Goal: Information Seeking & Learning: Find specific fact

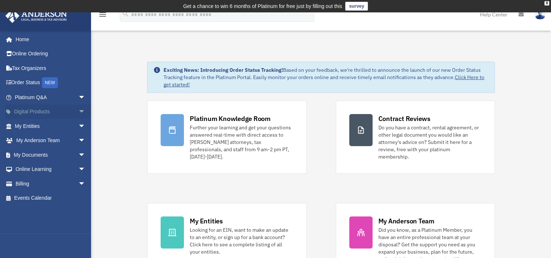
click at [78, 111] on span "arrow_drop_down" at bounding box center [85, 112] width 15 height 15
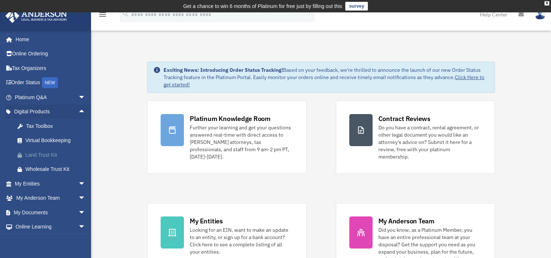
click at [49, 153] on div "Land Trust Kit" at bounding box center [56, 154] width 62 height 9
click at [78, 183] on span "arrow_drop_down" at bounding box center [85, 183] width 15 height 15
click at [38, 196] on link "Overview" at bounding box center [53, 198] width 86 height 15
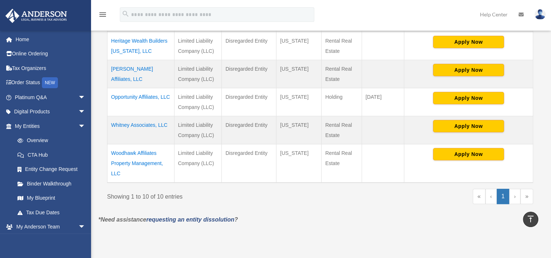
scroll to position [489, 0]
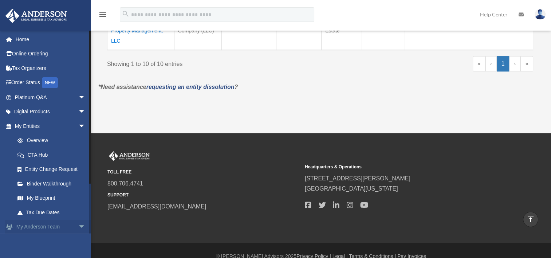
click at [79, 226] on span "arrow_drop_down" at bounding box center [85, 227] width 15 height 15
click at [78, 229] on span "arrow_drop_up" at bounding box center [85, 227] width 15 height 15
click at [78, 108] on span "arrow_drop_down" at bounding box center [85, 112] width 15 height 15
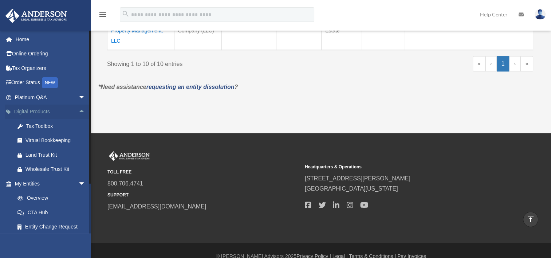
click at [78, 108] on span "arrow_drop_up" at bounding box center [85, 112] width 15 height 15
click at [78, 108] on span "arrow_drop_down" at bounding box center [85, 112] width 15 height 15
click at [78, 95] on span "arrow_drop_down" at bounding box center [85, 97] width 15 height 15
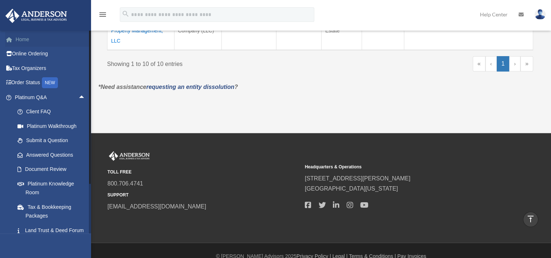
click at [27, 41] on link "Home" at bounding box center [50, 39] width 91 height 15
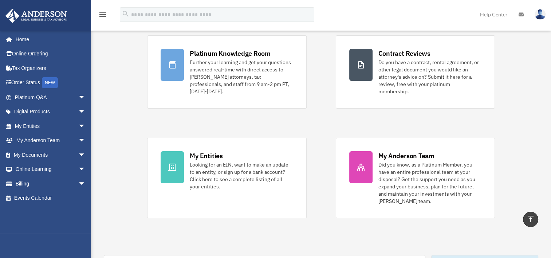
scroll to position [53, 0]
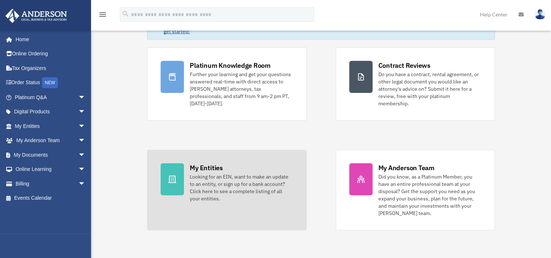
click at [228, 182] on div "Looking for an EIN, want to make an update to an entity, or sign up for a bank …" at bounding box center [241, 187] width 103 height 29
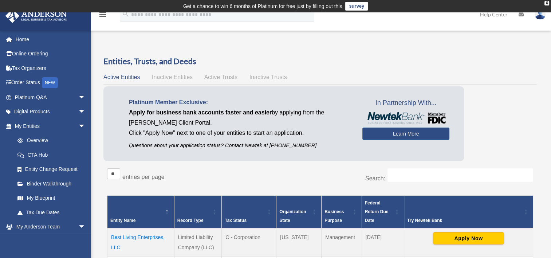
click at [228, 75] on span "Active Trusts" at bounding box center [221, 77] width 34 height 6
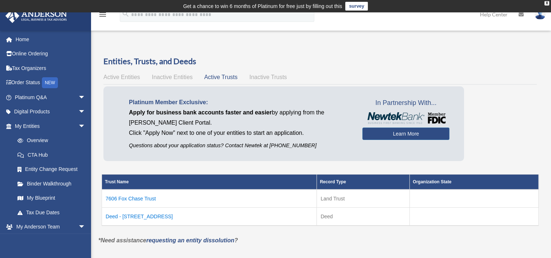
click at [142, 199] on td "7606 Fox Chase Trust" at bounding box center [209, 198] width 215 height 18
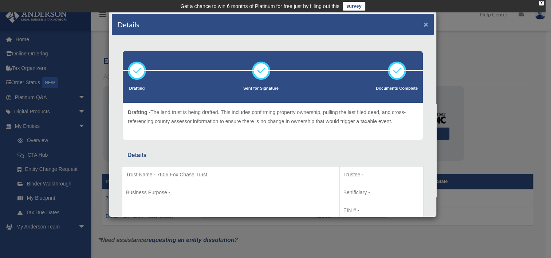
click at [424, 21] on button "×" at bounding box center [426, 24] width 5 height 8
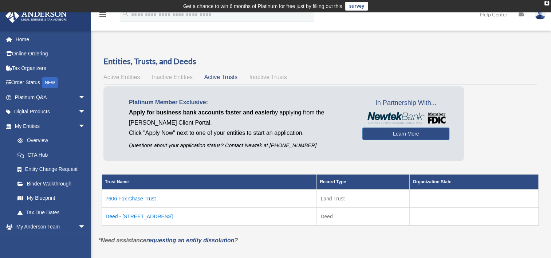
click at [169, 215] on td "Deed - 7606 Fox Chase Drive" at bounding box center [209, 217] width 215 height 18
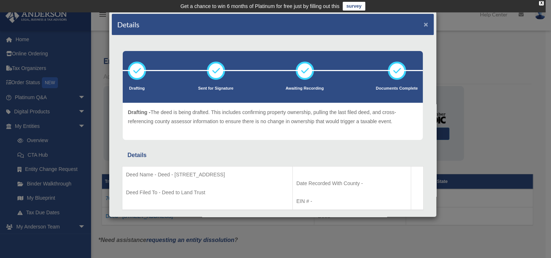
click at [424, 25] on button "×" at bounding box center [426, 24] width 5 height 8
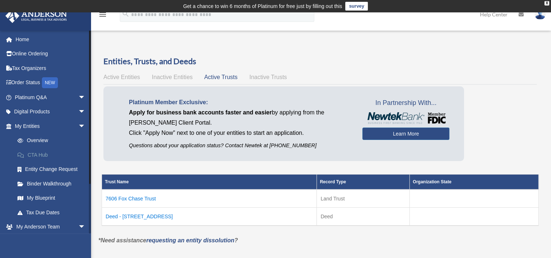
click at [35, 151] on link "CTA Hub" at bounding box center [53, 154] width 86 height 15
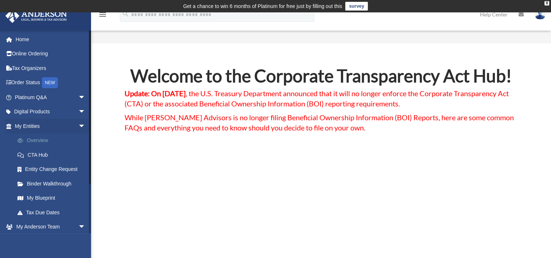
click at [39, 141] on link "Overview" at bounding box center [53, 140] width 86 height 15
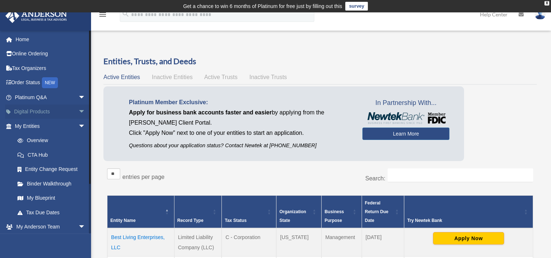
click at [78, 110] on span "arrow_drop_down" at bounding box center [85, 112] width 15 height 15
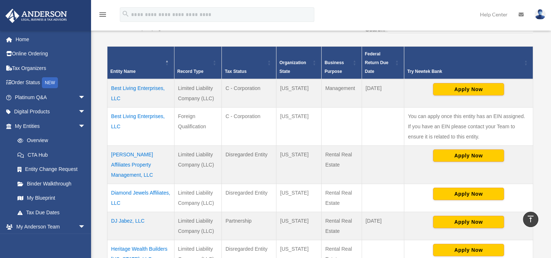
scroll to position [156, 0]
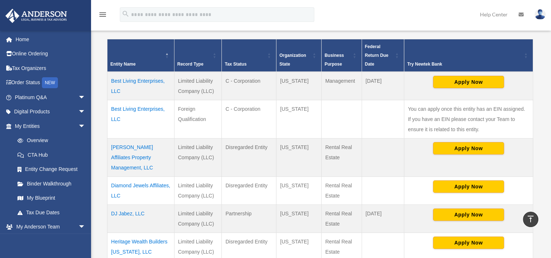
drag, startPoint x: 153, startPoint y: 155, endPoint x: 108, endPoint y: 147, distance: 46.2
click at [108, 147] on td "[PERSON_NAME] Affiliates Property Management, LLC" at bounding box center [140, 157] width 67 height 38
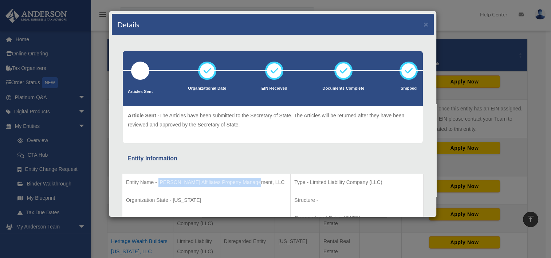
drag, startPoint x: 255, startPoint y: 182, endPoint x: 159, endPoint y: 181, distance: 95.8
click at [159, 181] on p "Entity Name - [PERSON_NAME] Affiliates Property Management, LLC" at bounding box center [206, 182] width 161 height 9
copy p "[PERSON_NAME] Affiliates Property Management, LLC"
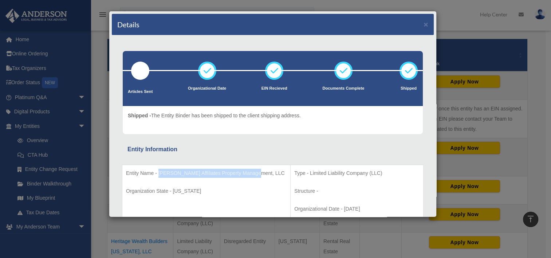
scroll to position [180, 0]
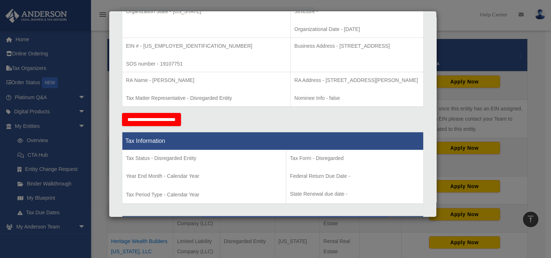
drag, startPoint x: 312, startPoint y: 44, endPoint x: 407, endPoint y: 49, distance: 94.5
click at [407, 49] on p "Business Address - [STREET_ADDRESS]" at bounding box center [356, 46] width 125 height 9
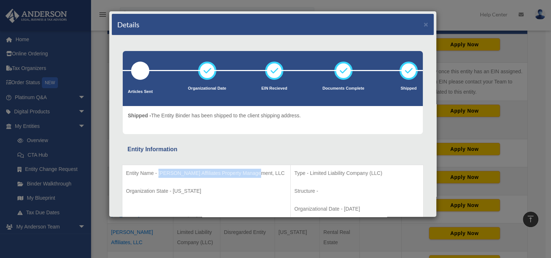
scroll to position [192, 0]
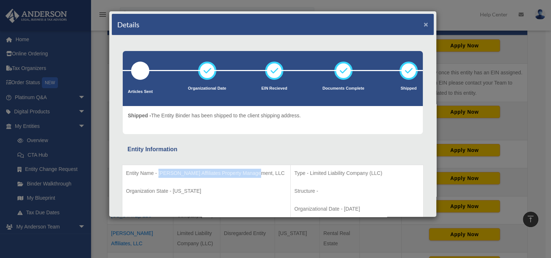
click at [424, 24] on button "×" at bounding box center [426, 24] width 5 height 8
